Goal: Obtain resource: Download file/media

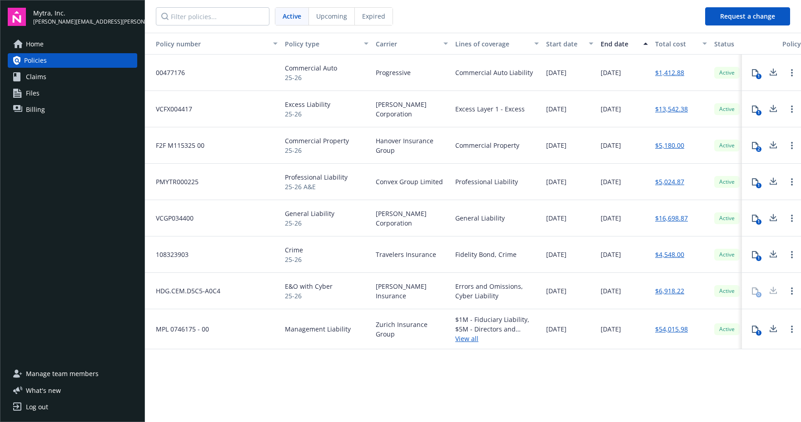
scroll to position [0, 94]
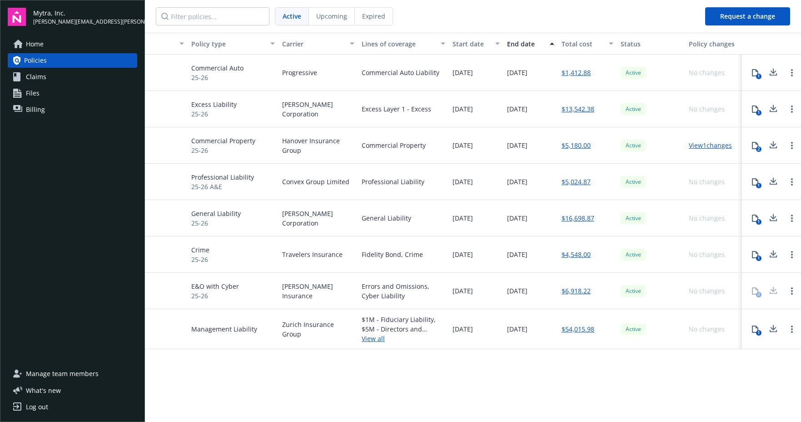
click at [755, 220] on icon at bounding box center [754, 217] width 7 height 7
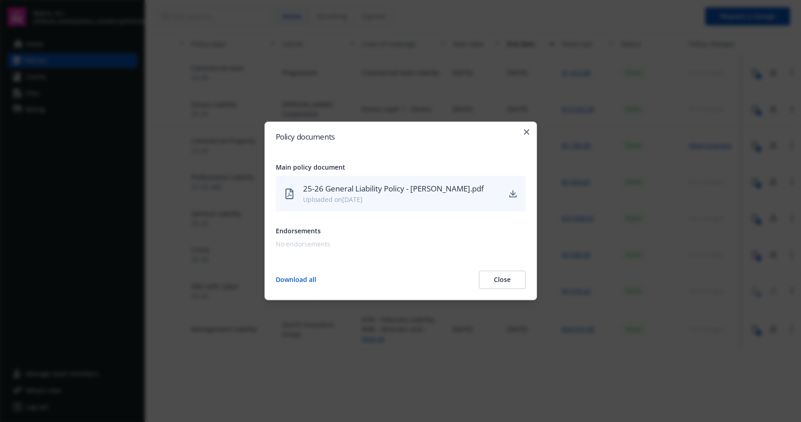
click at [412, 187] on div "25-26 General Liability Policy - [PERSON_NAME].pdf" at bounding box center [401, 189] width 197 height 12
click at [716, 207] on div at bounding box center [400, 211] width 801 height 422
